Goal: Task Accomplishment & Management: Manage account settings

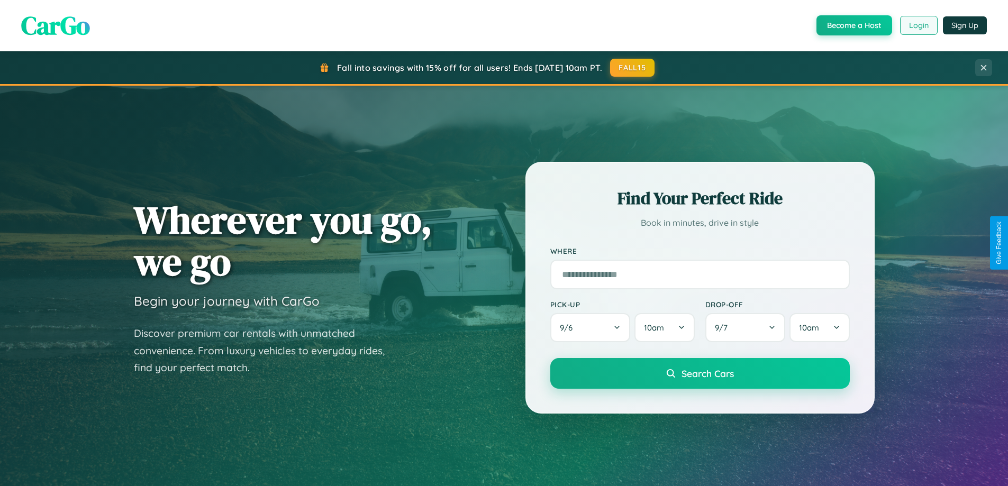
click at [918, 25] on button "Login" at bounding box center [919, 25] width 38 height 19
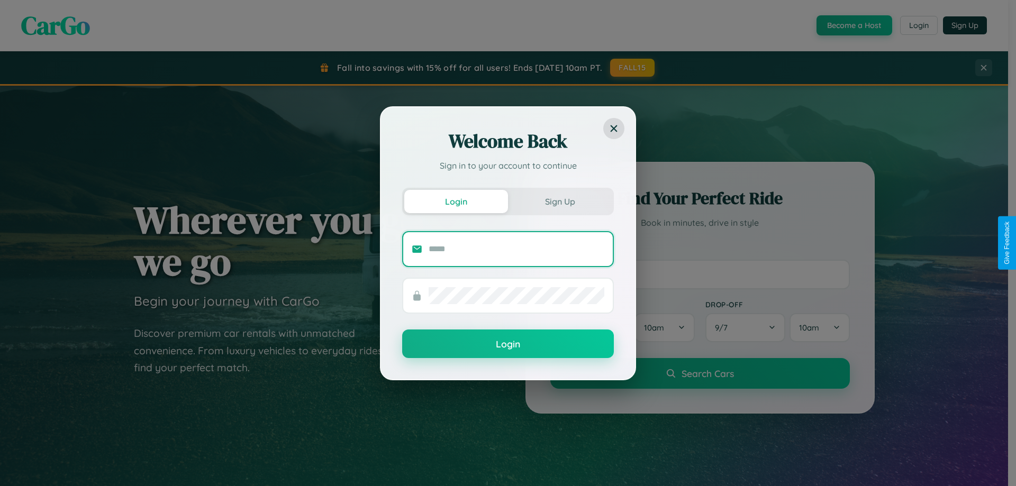
click at [517, 249] on input "text" at bounding box center [517, 249] width 176 height 17
type input "**********"
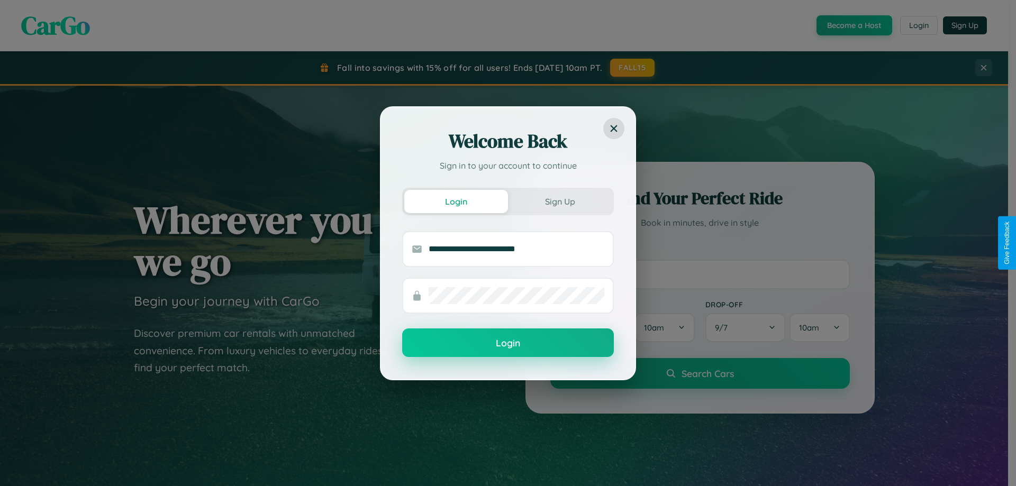
click at [508, 343] on button "Login" at bounding box center [508, 343] width 212 height 29
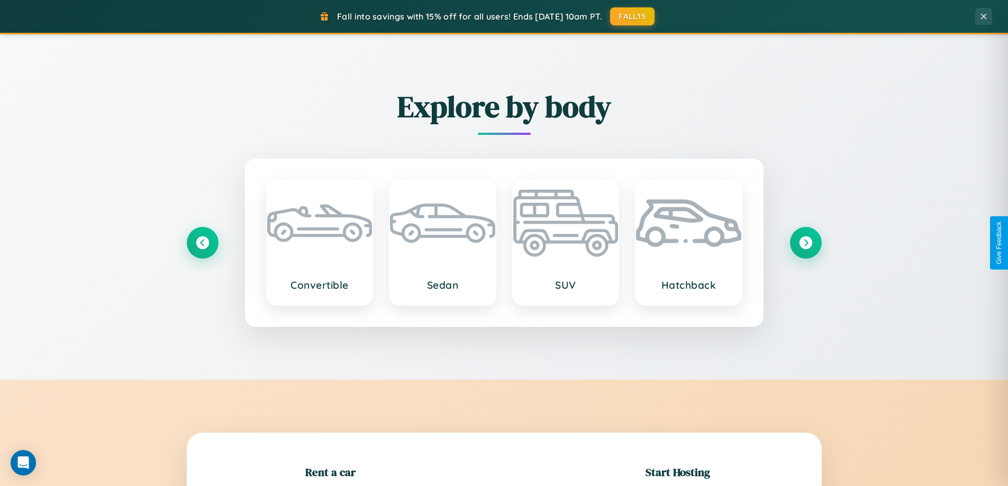
scroll to position [229, 0]
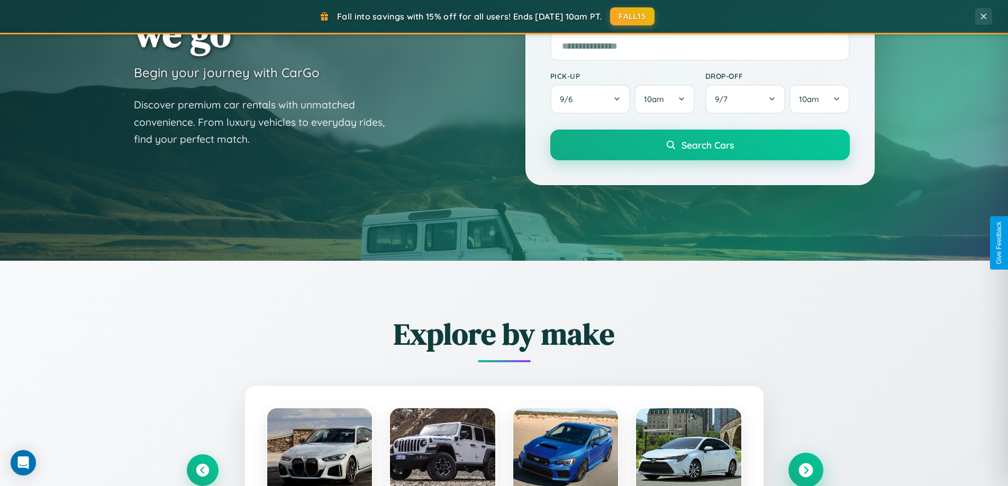
click at [805, 470] on icon at bounding box center [806, 471] width 14 height 14
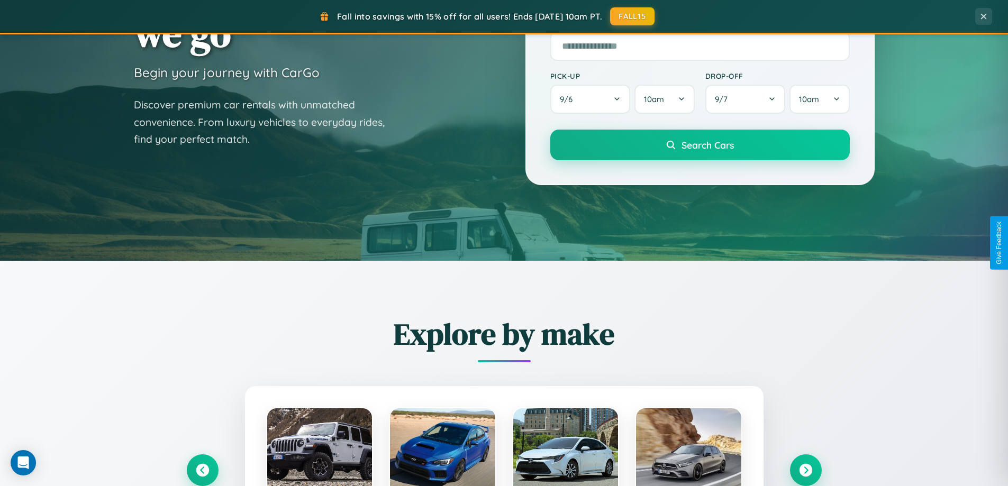
scroll to position [0, 0]
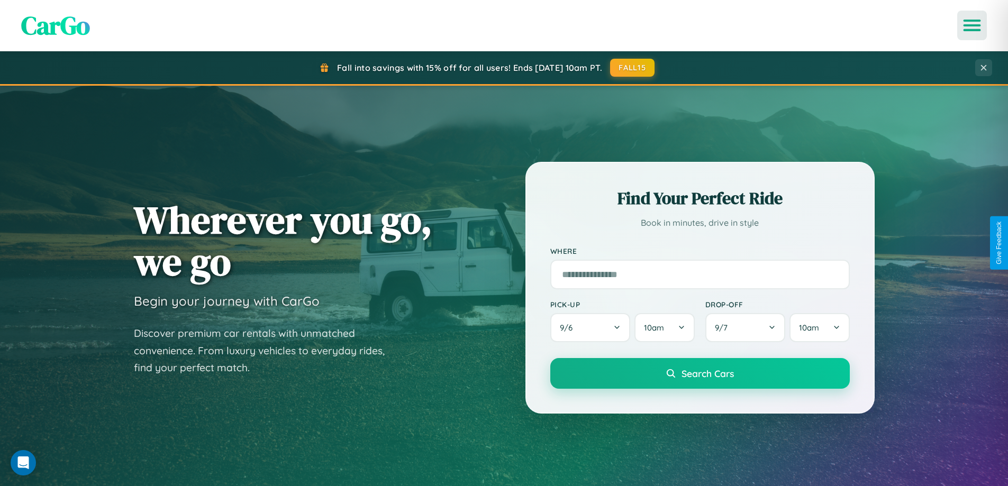
click at [972, 25] on icon "Open menu" at bounding box center [972, 26] width 15 height 10
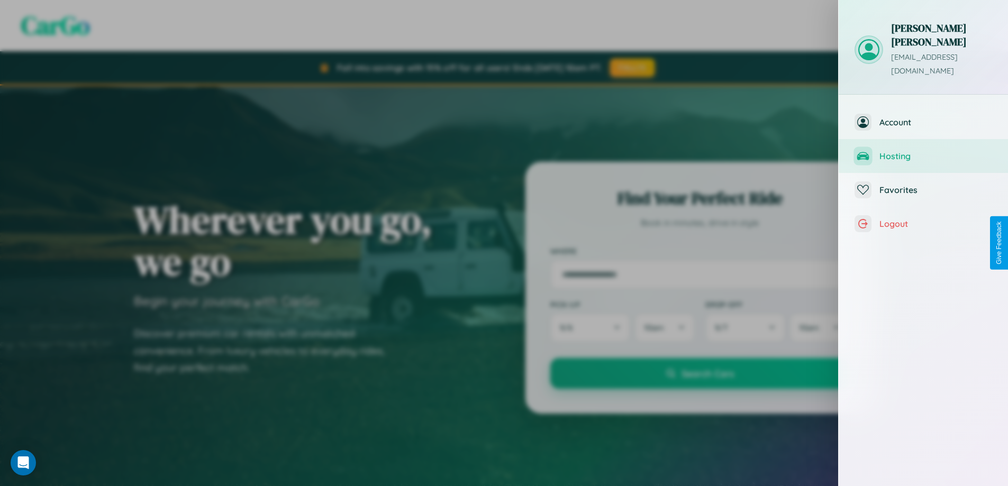
click at [924, 151] on span "Hosting" at bounding box center [936, 156] width 113 height 11
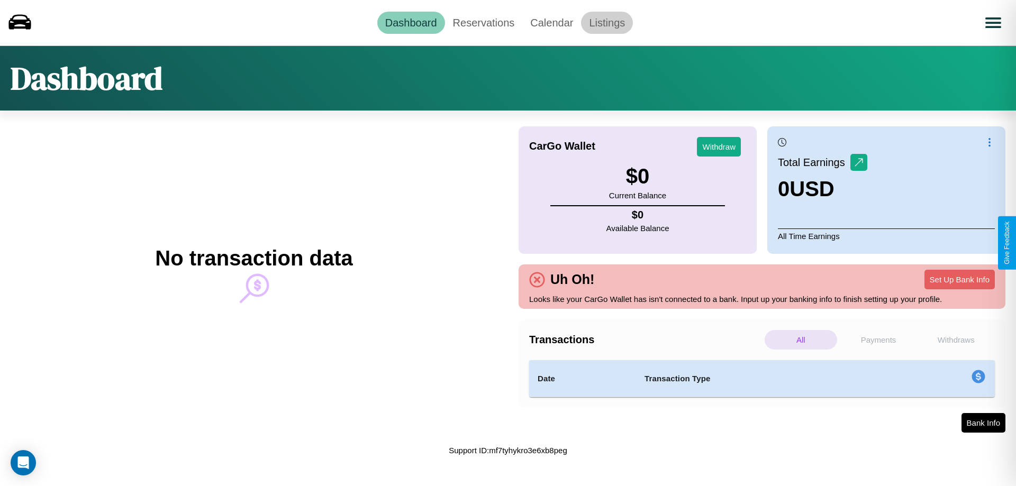
click at [607, 22] on link "Listings" at bounding box center [607, 23] width 52 height 22
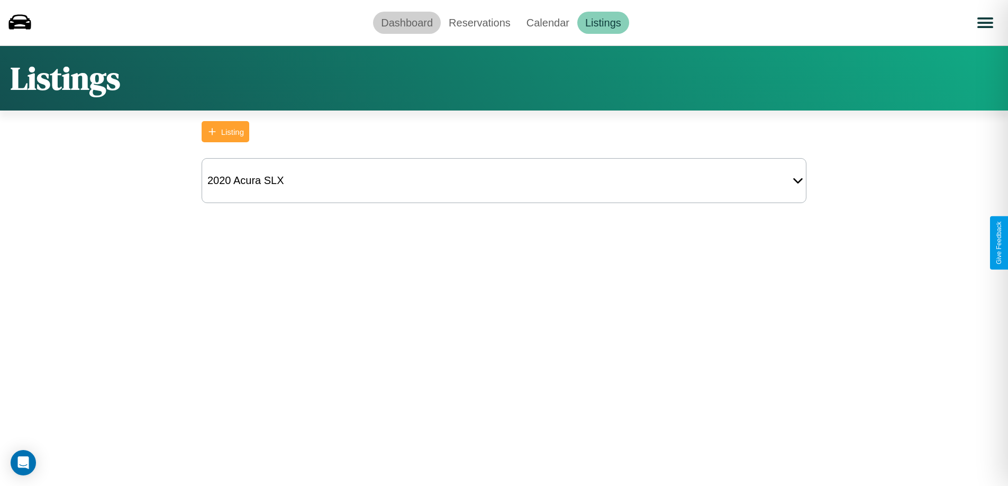
click at [407, 22] on link "Dashboard" at bounding box center [407, 23] width 68 height 22
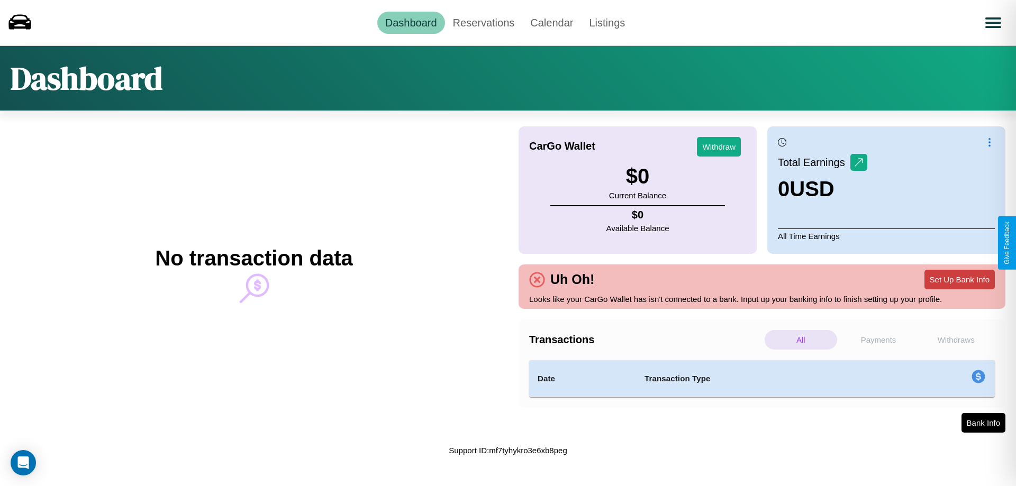
click at [959, 279] on button "Set Up Bank Info" at bounding box center [960, 280] width 70 height 20
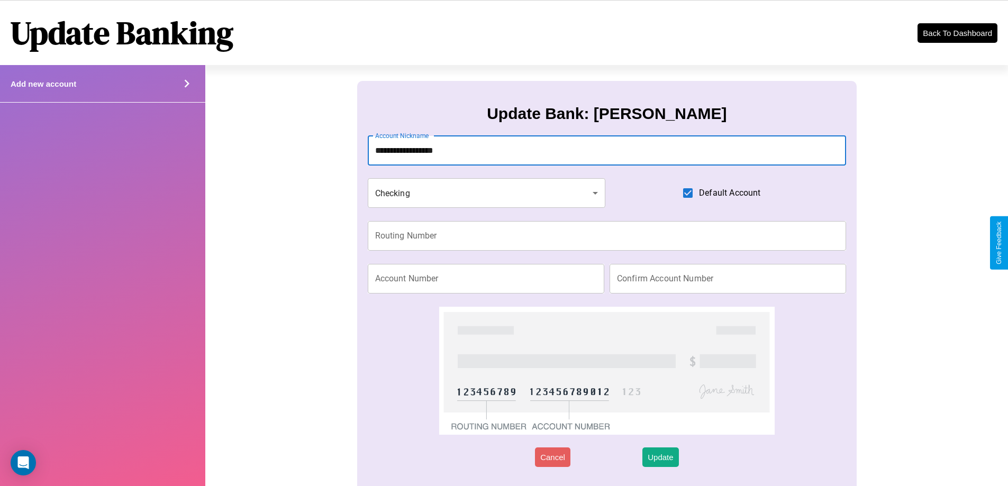
type input "**********"
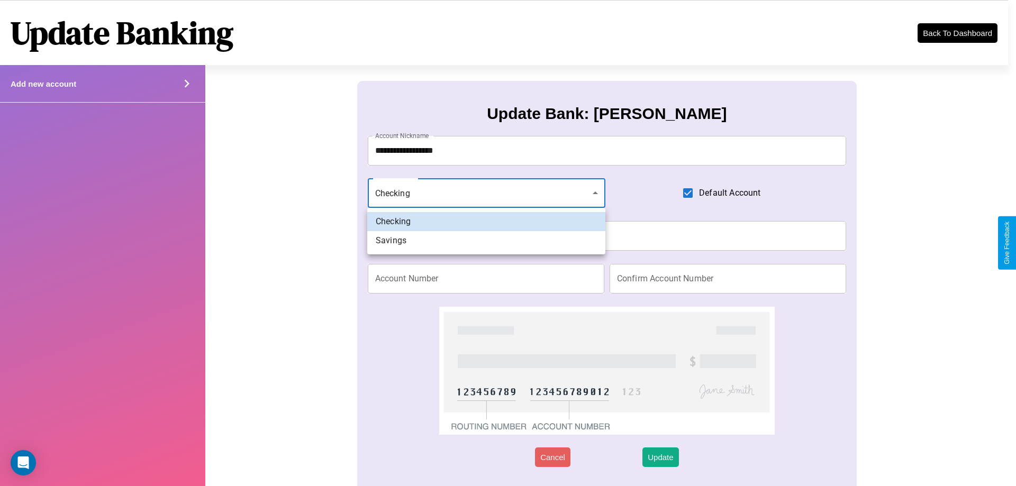
click at [486, 193] on div at bounding box center [508, 243] width 1016 height 486
